Goal: Information Seeking & Learning: Learn about a topic

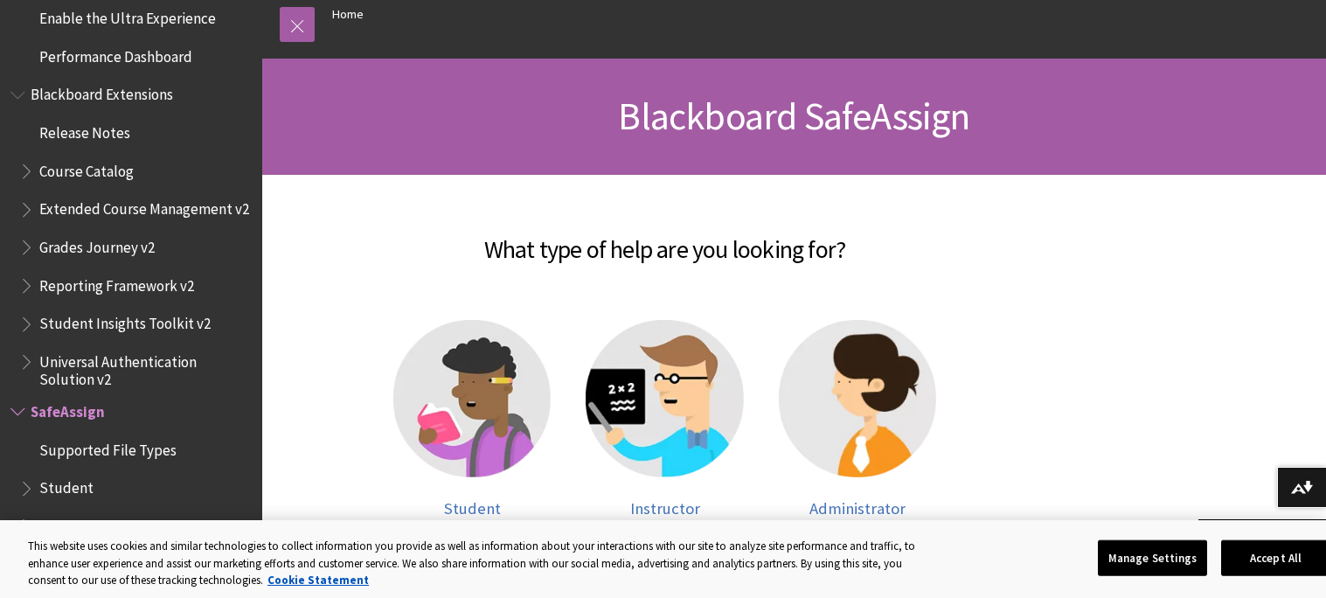
scroll to position [186, 0]
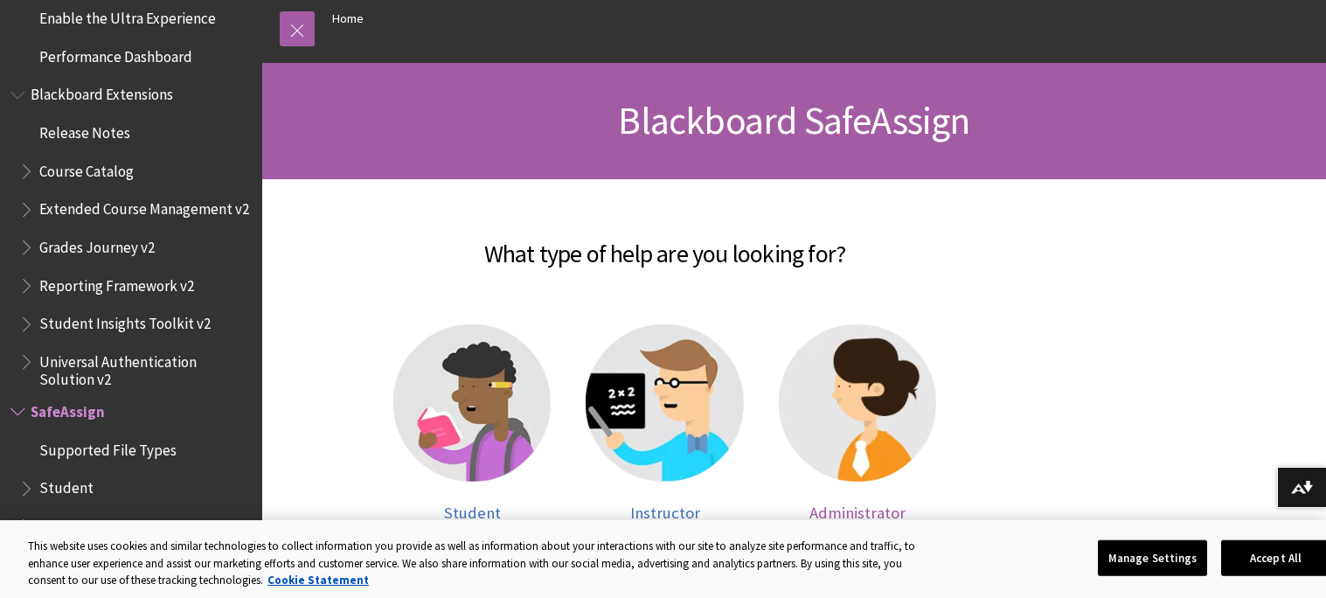
click at [864, 378] on img at bounding box center [857, 402] width 157 height 157
click at [856, 511] on span "Administrator" at bounding box center [857, 512] width 96 height 20
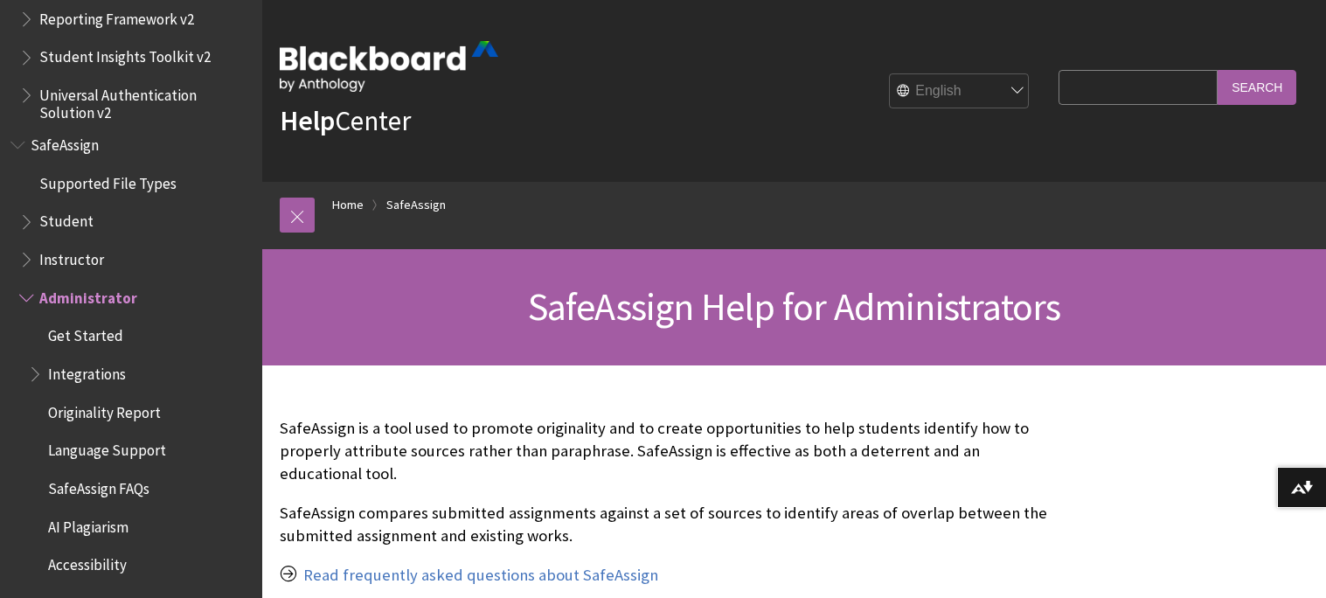
click at [1058, 87] on input "Search Query" at bounding box center [1137, 87] width 159 height 34
click at [81, 146] on span "SafeAssign" at bounding box center [65, 142] width 68 height 24
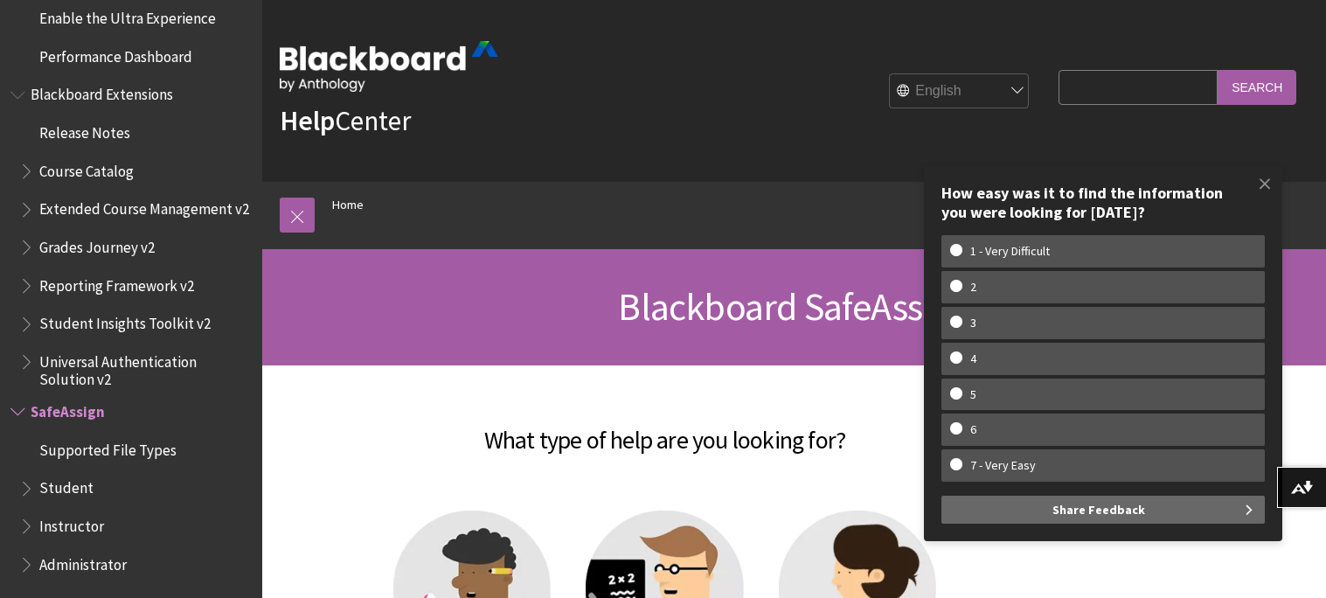
click at [1139, 95] on input "Search Query" at bounding box center [1137, 87] width 159 height 34
type input "plagraism checker"
click at [1217, 70] on input "Search" at bounding box center [1256, 87] width 79 height 34
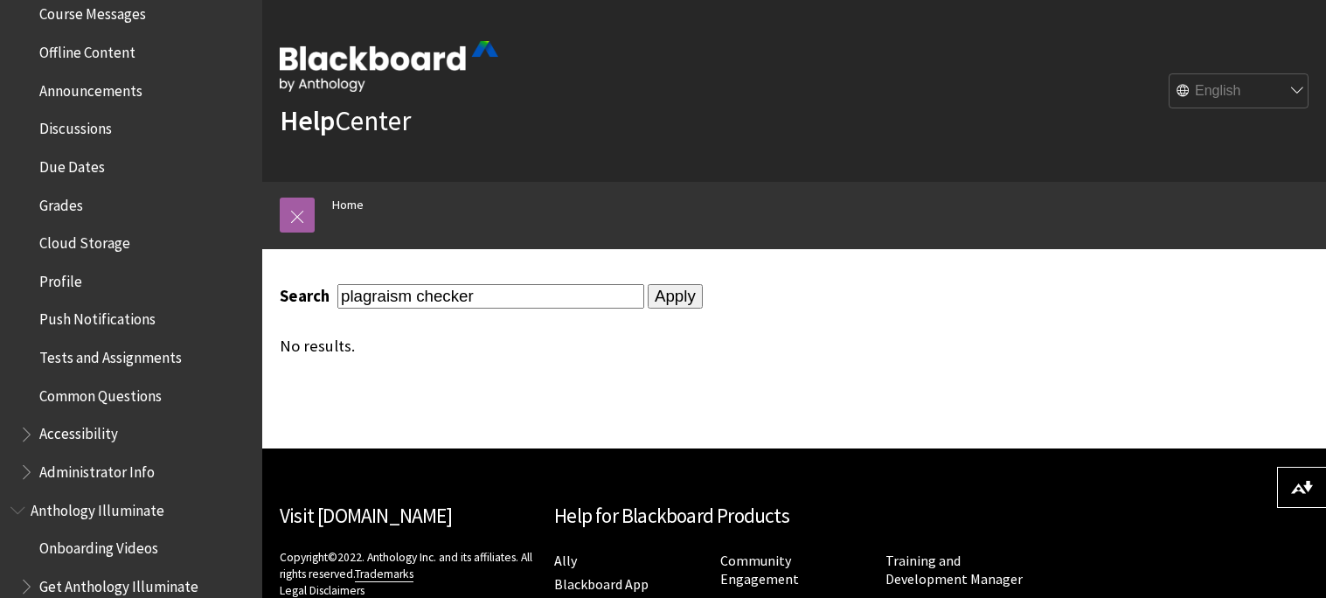
scroll to position [642, 0]
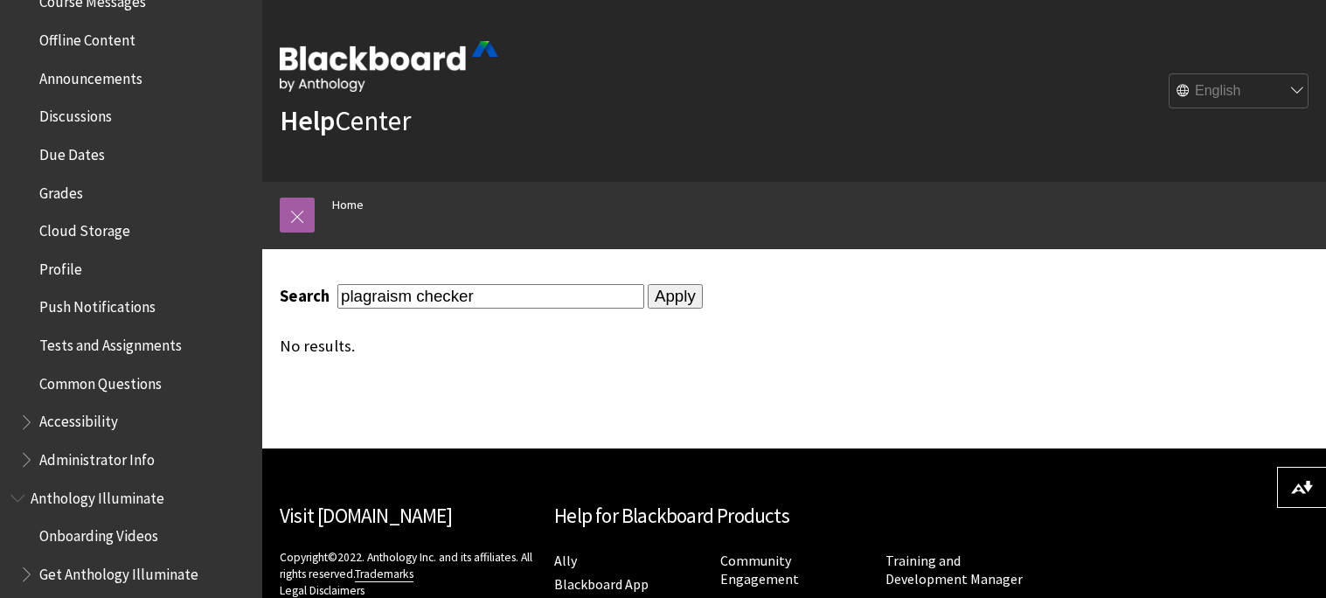
click at [95, 347] on span "Tests and Assignments" at bounding box center [110, 342] width 142 height 24
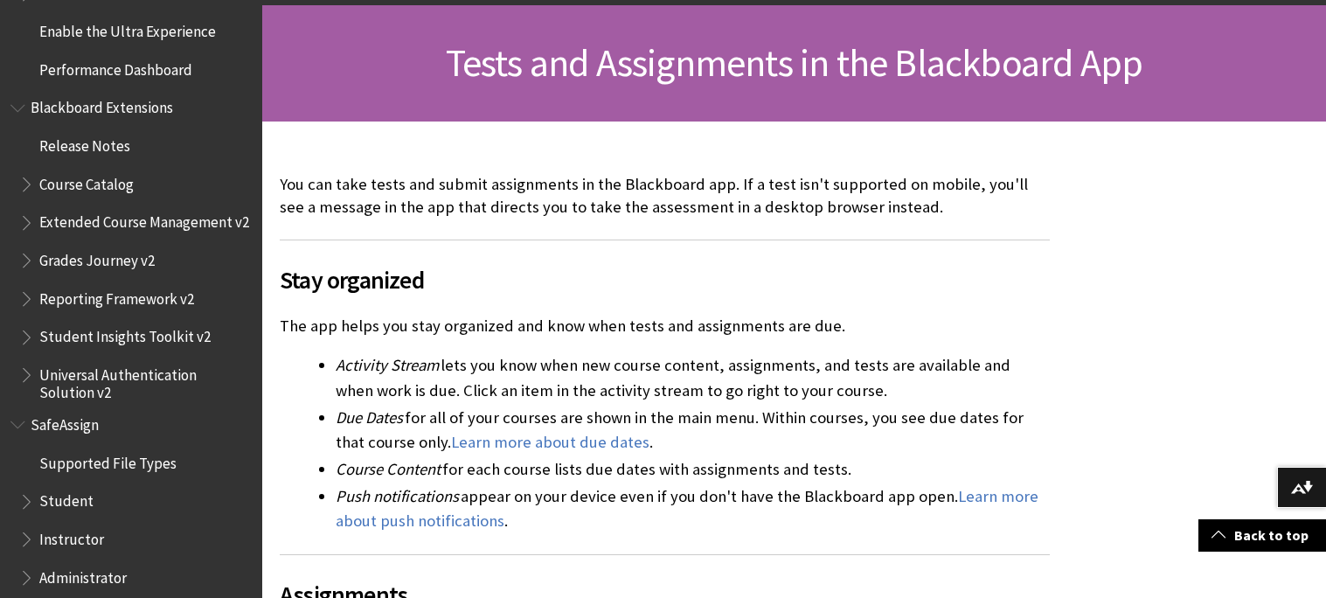
scroll to position [1820, 0]
